Goal: Entertainment & Leisure: Browse casually

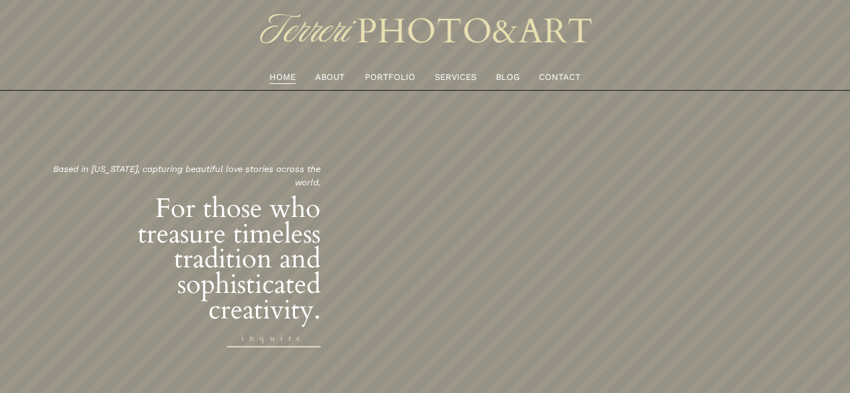
click at [387, 78] on link "PORTFOLIO" at bounding box center [389, 77] width 50 height 15
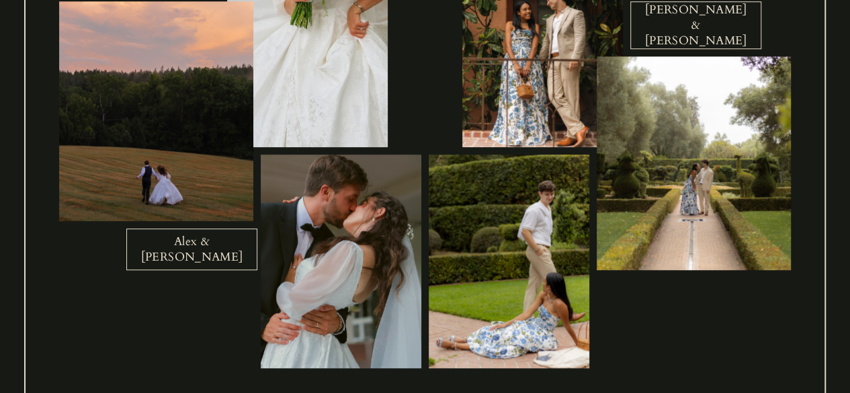
scroll to position [522, 0]
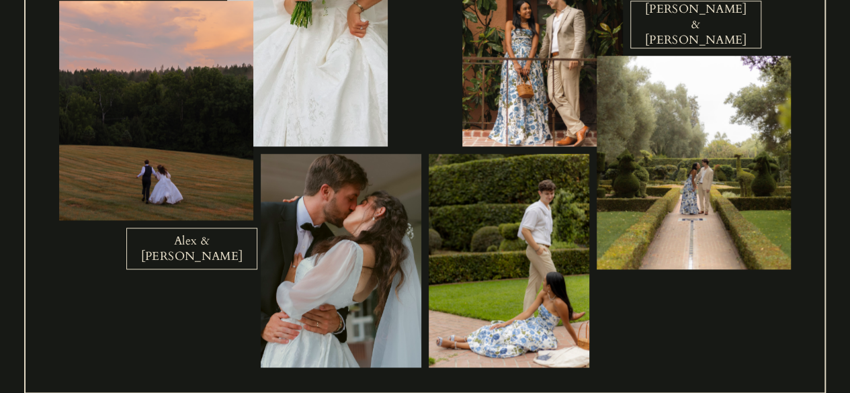
click at [217, 234] on link "Alex & [PERSON_NAME]" at bounding box center [191, 249] width 131 height 42
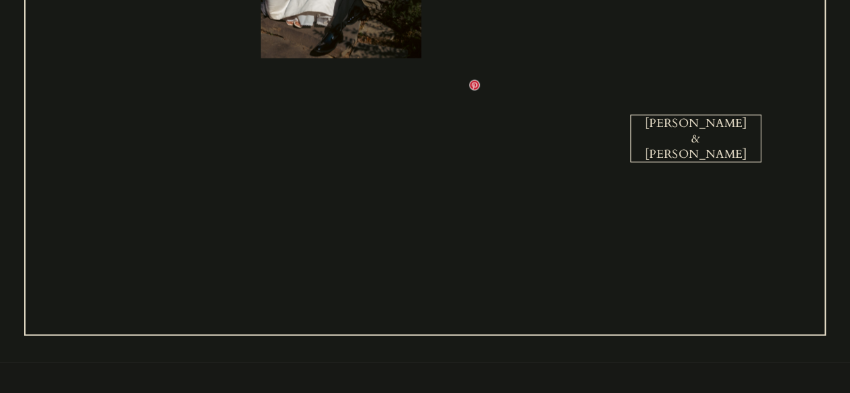
scroll to position [1488, 0]
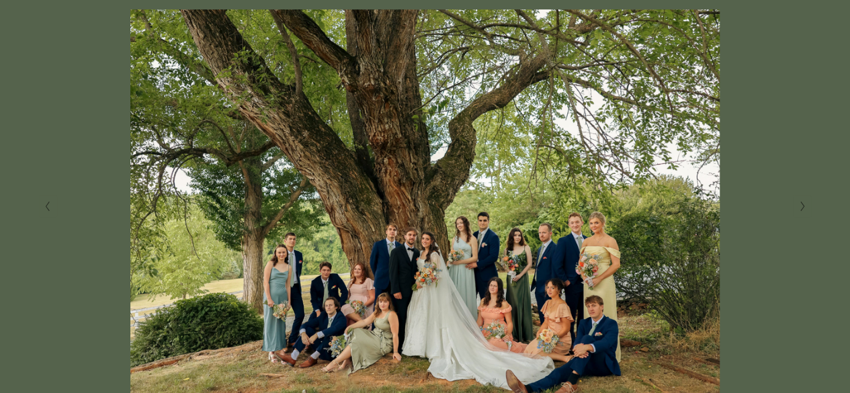
scroll to position [261, 0]
click at [806, 208] on button "Next Slide" at bounding box center [802, 207] width 18 height 22
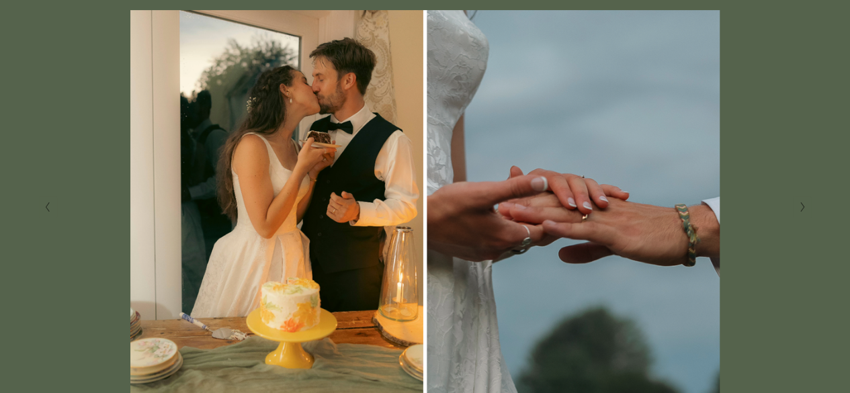
click at [806, 208] on button "Next Slide" at bounding box center [802, 207] width 18 height 22
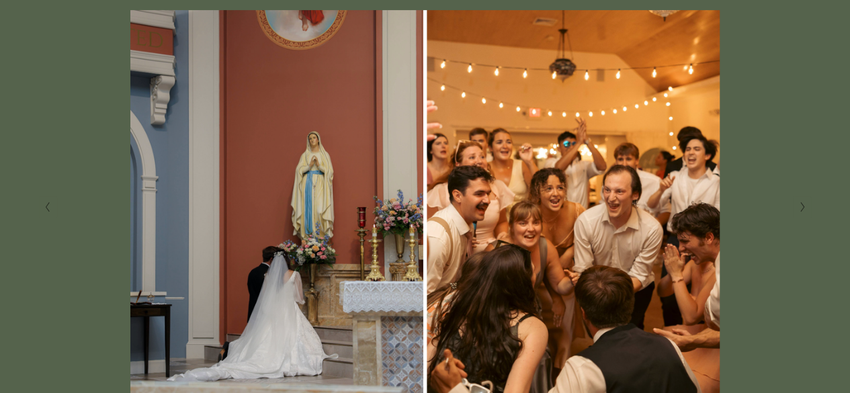
click at [806, 208] on button "Next Slide" at bounding box center [802, 207] width 18 height 22
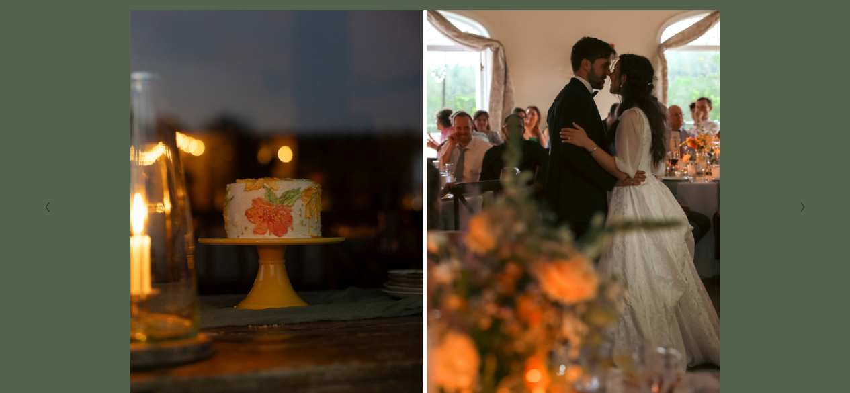
click at [806, 208] on button "Next Slide" at bounding box center [802, 207] width 18 height 22
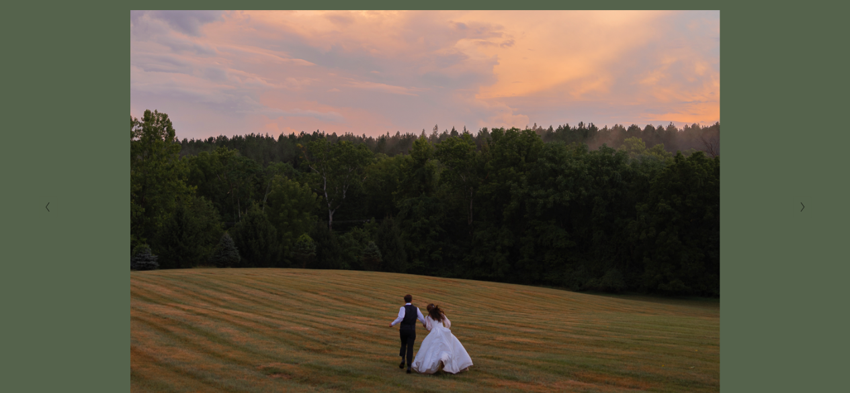
click at [806, 208] on button "Next Slide" at bounding box center [802, 207] width 18 height 22
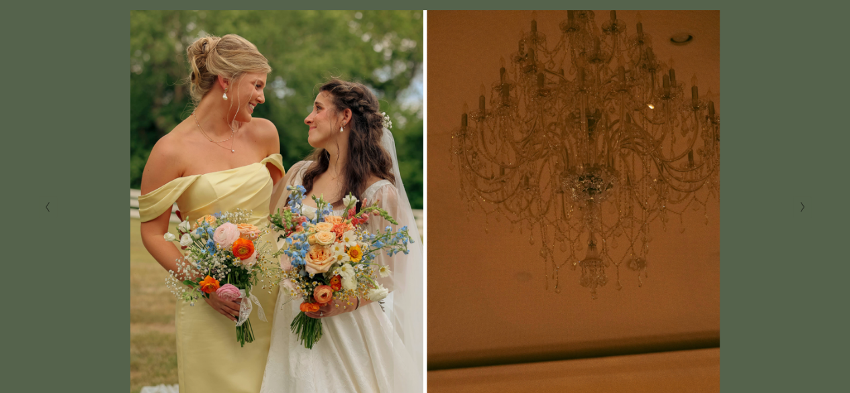
click at [806, 208] on button "Next Slide" at bounding box center [802, 207] width 18 height 22
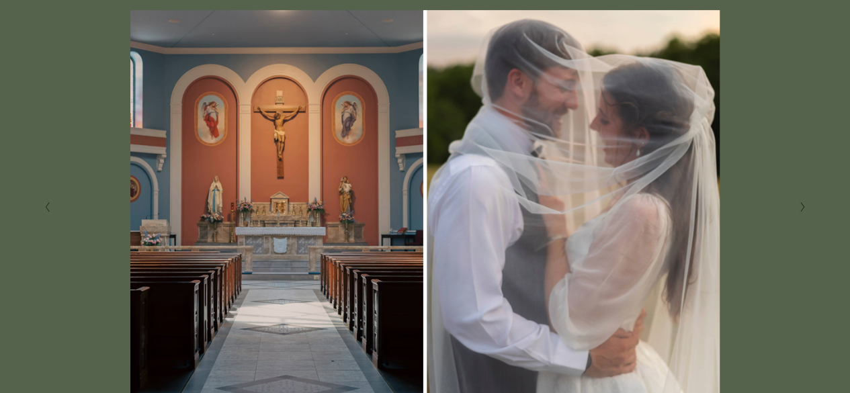
click at [806, 208] on button "Next Slide" at bounding box center [802, 207] width 18 height 22
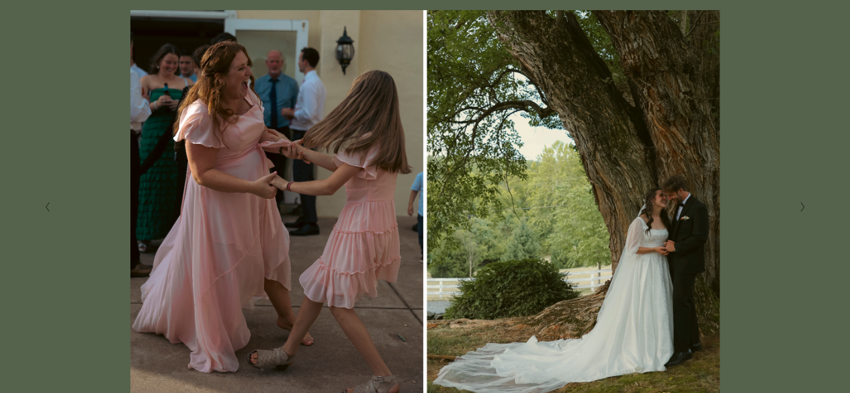
click at [806, 208] on button "Next Slide" at bounding box center [802, 207] width 18 height 22
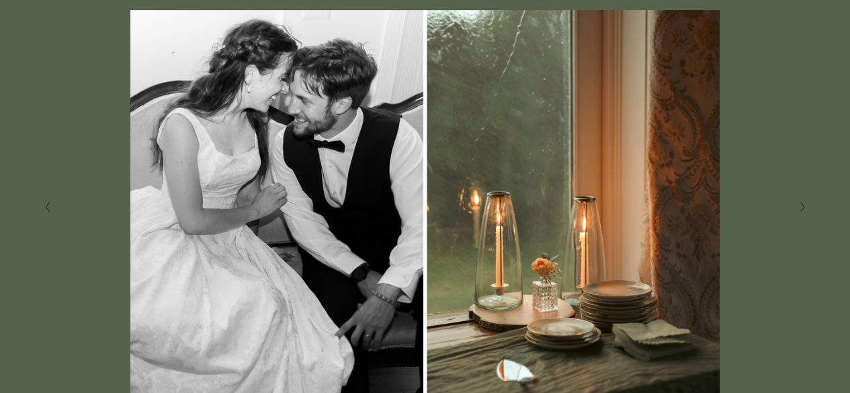
click at [806, 208] on button "Next Slide" at bounding box center [802, 207] width 18 height 22
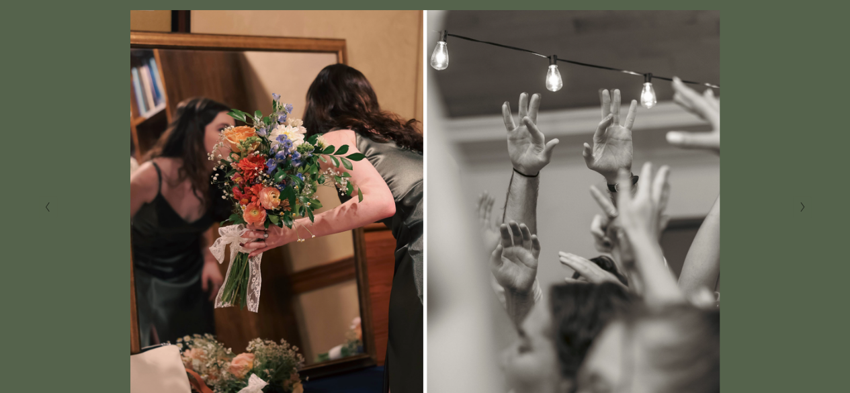
click at [806, 208] on button "Next Slide" at bounding box center [802, 207] width 18 height 22
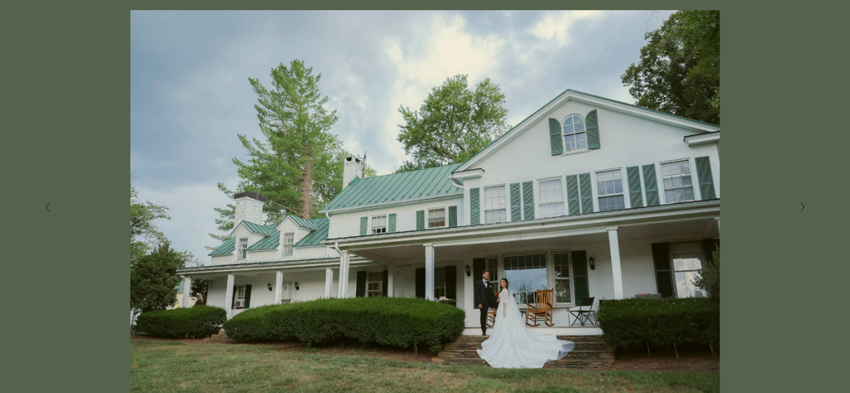
click at [806, 208] on button "Next Slide" at bounding box center [802, 207] width 18 height 22
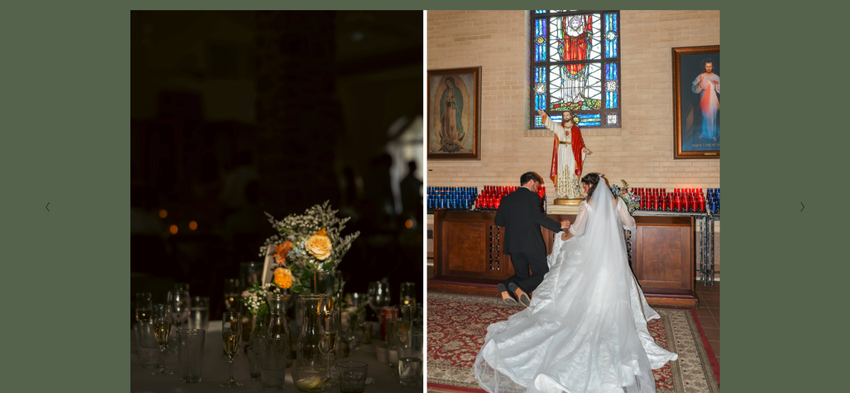
click at [806, 208] on button "Next Slide" at bounding box center [802, 207] width 18 height 22
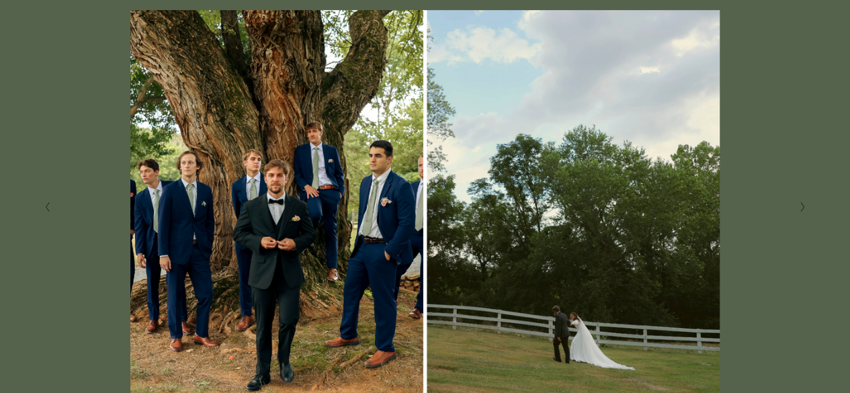
click at [806, 208] on button "Next Slide" at bounding box center [802, 207] width 18 height 22
